Goal: Information Seeking & Learning: Learn about a topic

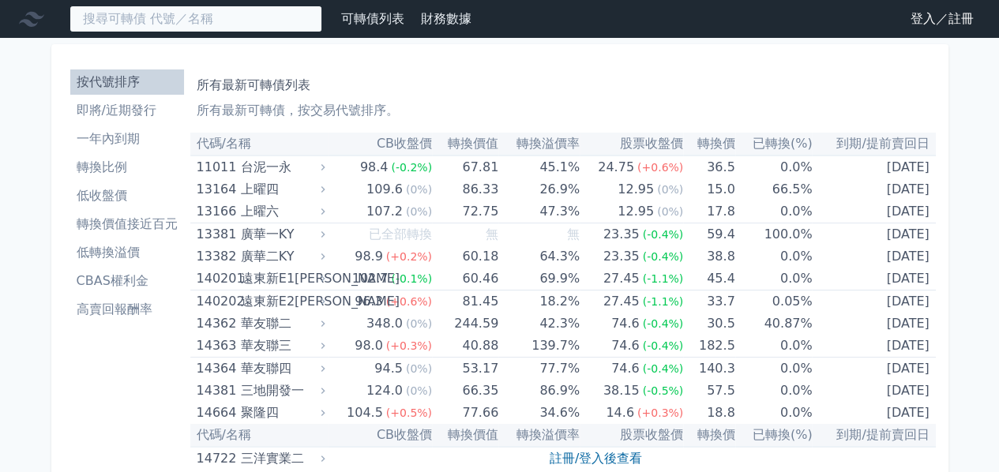
click at [237, 32] on input at bounding box center [195, 19] width 253 height 27
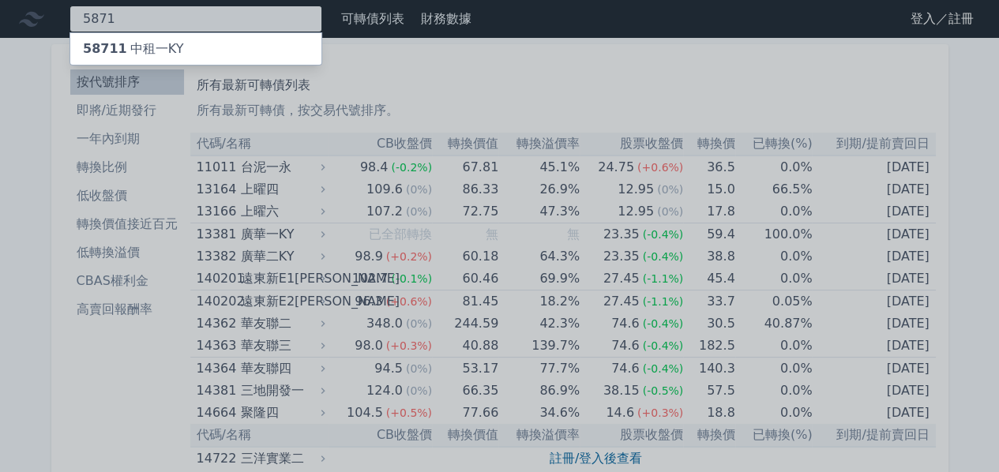
type input "5871"
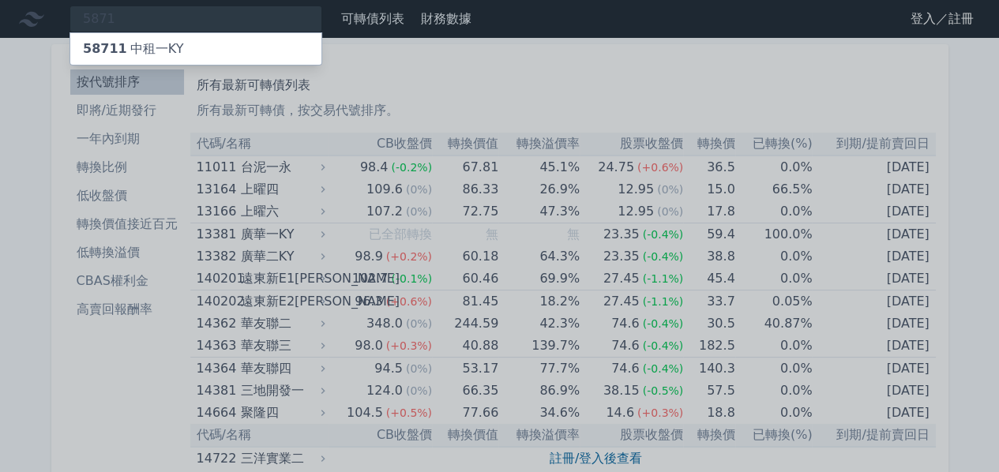
click at [229, 56] on div "58711 中租一KY" at bounding box center [195, 49] width 251 height 32
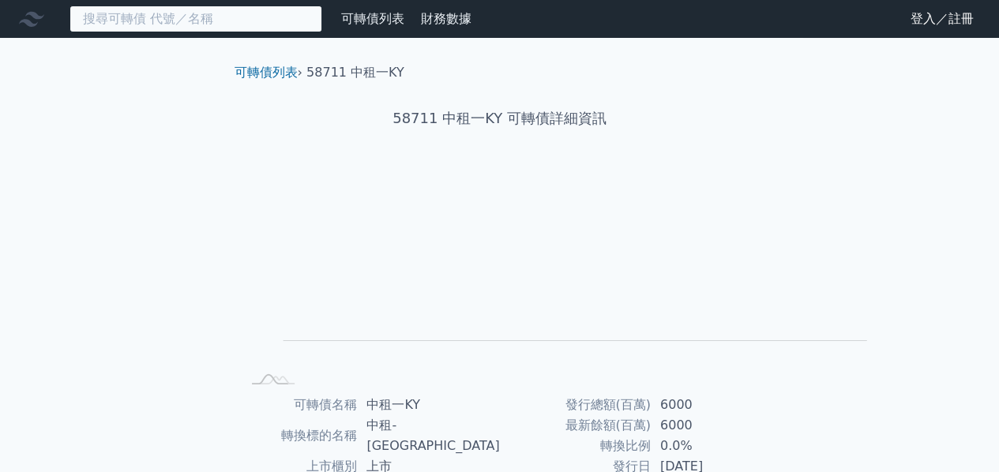
click at [257, 24] on input at bounding box center [195, 19] width 253 height 27
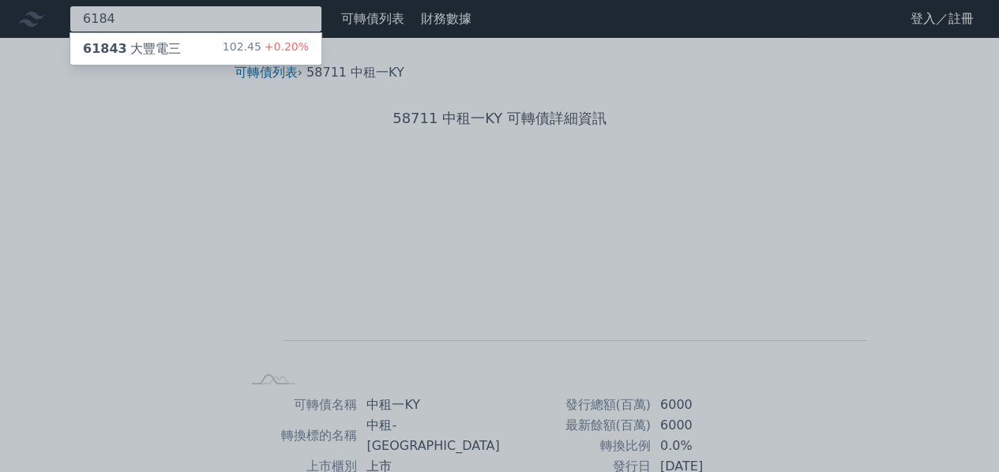
type input "6184"
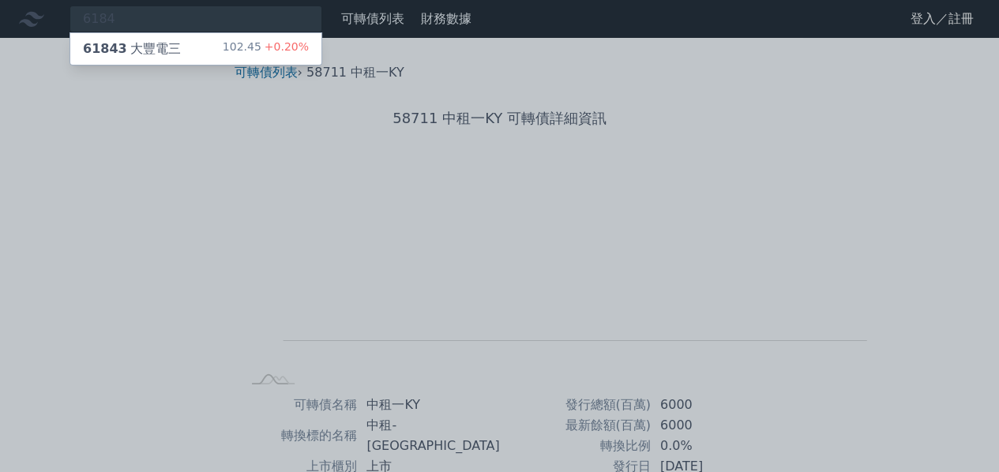
click at [181, 54] on div "61843 大豐電三" at bounding box center [132, 48] width 98 height 19
